Goal: Transaction & Acquisition: Purchase product/service

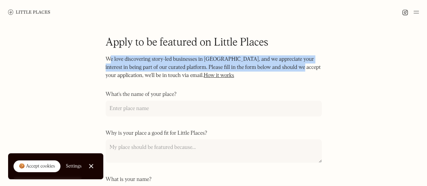
drag, startPoint x: 110, startPoint y: 60, endPoint x: 132, endPoint y: 40, distance: 29.4
click at [287, 67] on p "We love discovering story-led businesses in London, and we appreciate your inte…" at bounding box center [214, 71] width 216 height 32
click at [34, 12] on img at bounding box center [29, 11] width 42 height 5
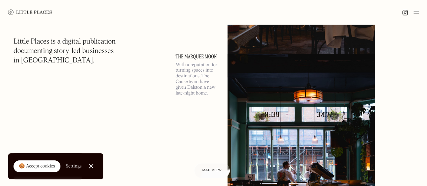
scroll to position [405, 0]
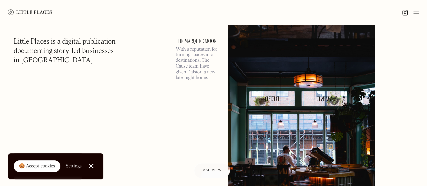
click at [419, 14] on img at bounding box center [415, 12] width 5 height 8
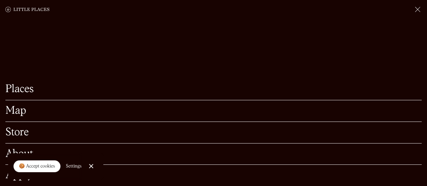
click at [8, 127] on link "Store" at bounding box center [213, 132] width 416 height 10
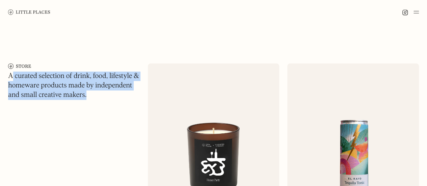
drag, startPoint x: 13, startPoint y: 74, endPoint x: 113, endPoint y: 85, distance: 101.3
click at [113, 85] on h1 "A curated selection of drink, food, lifestyle & homeware products made by indep…" at bounding box center [74, 86] width 132 height 28
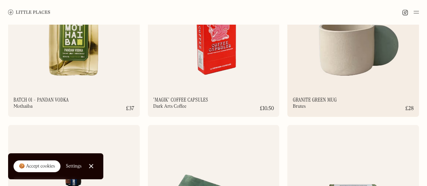
scroll to position [1524, 0]
